Goal: Check status: Check status

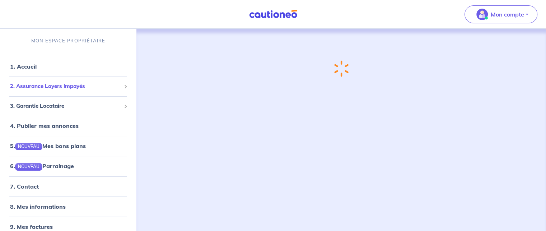
click at [83, 86] on span "2. Assurance Loyers Impayés" at bounding box center [65, 86] width 111 height 8
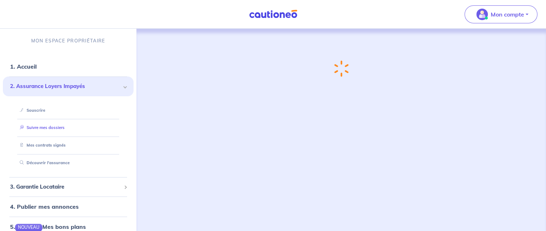
click at [62, 130] on link "Suivre mes dossiers" at bounding box center [41, 127] width 48 height 5
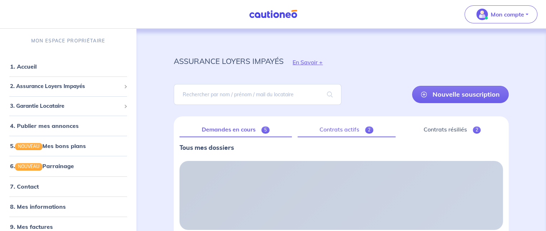
click at [363, 128] on link "Contrats actifs 2" at bounding box center [347, 129] width 98 height 15
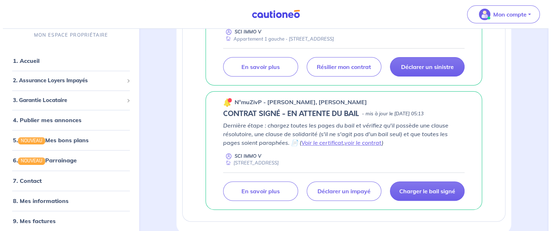
scroll to position [205, 0]
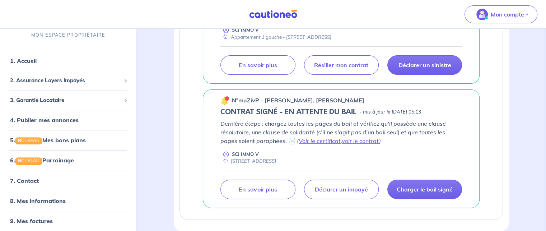
drag, startPoint x: 277, startPoint y: 97, endPoint x: 376, endPoint y: 98, distance: 99.4
click at [376, 98] on div "n°muZivP - [PERSON_NAME], [PERSON_NAME]" at bounding box center [341, 99] width 242 height 9
copy p "[PERSON_NAME], [PERSON_NAME]"
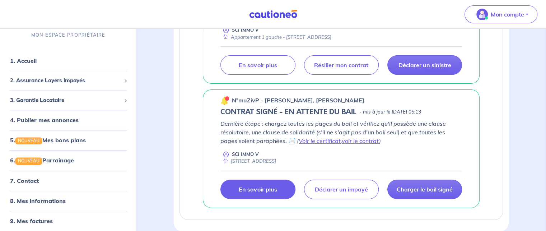
click at [275, 192] on link "En savoir plus" at bounding box center [257, 188] width 75 height 19
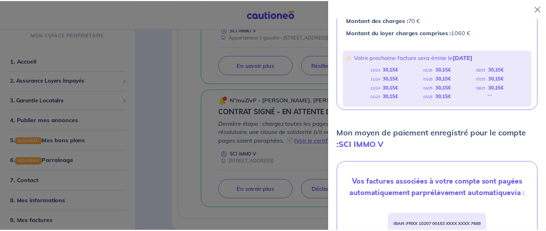
scroll to position [0, 0]
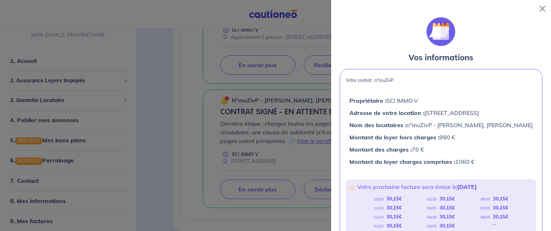
click at [266, 115] on div at bounding box center [275, 115] width 551 height 231
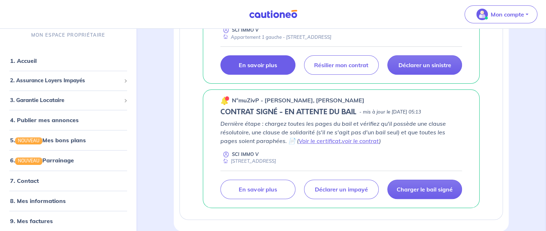
click at [267, 69] on link "En savoir plus" at bounding box center [257, 64] width 75 height 19
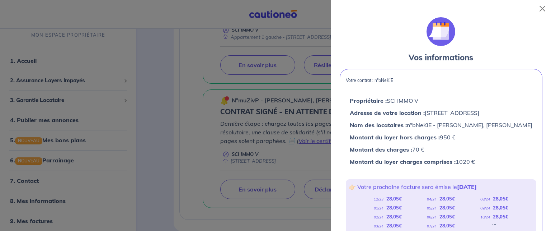
click at [276, 129] on div at bounding box center [275, 115] width 551 height 231
